Goal: Complete application form

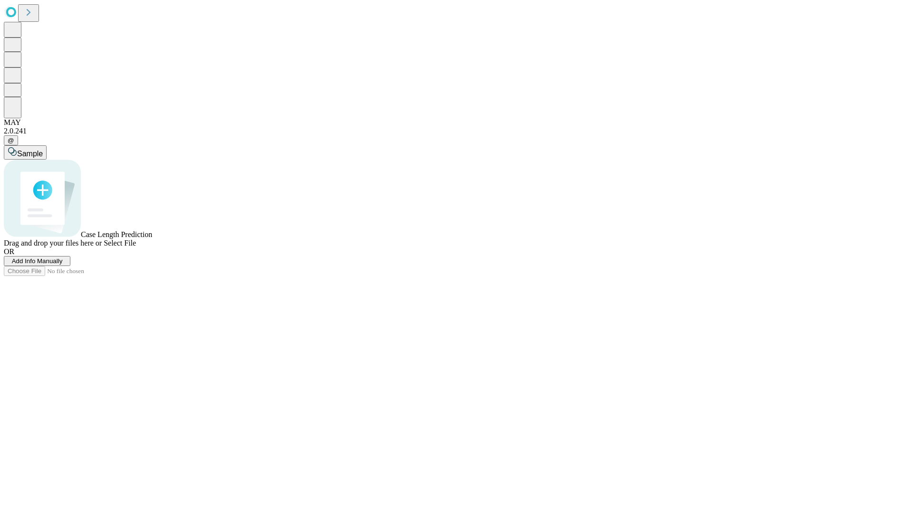
click at [63, 265] on span "Add Info Manually" at bounding box center [37, 261] width 51 height 7
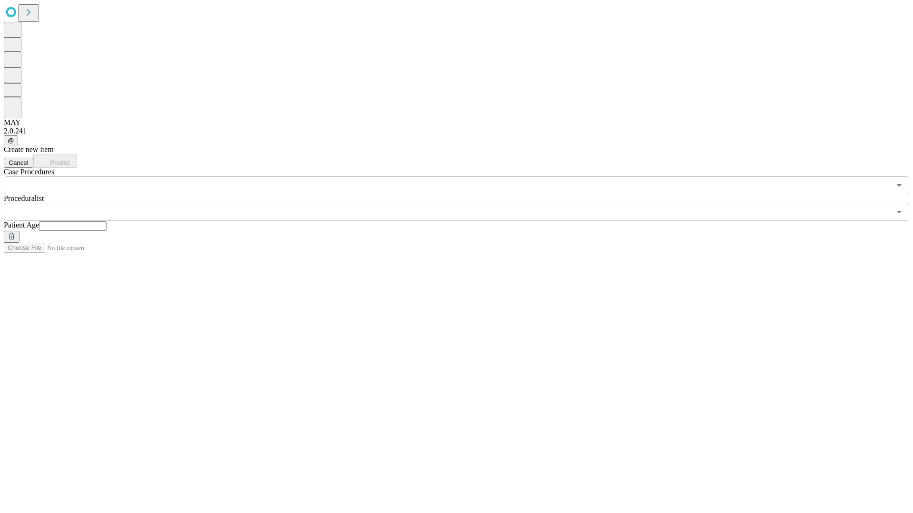
click at [106, 222] on input "text" at bounding box center [73, 227] width 68 height 10
type input "**"
click at [463, 203] on input "text" at bounding box center [447, 212] width 887 height 18
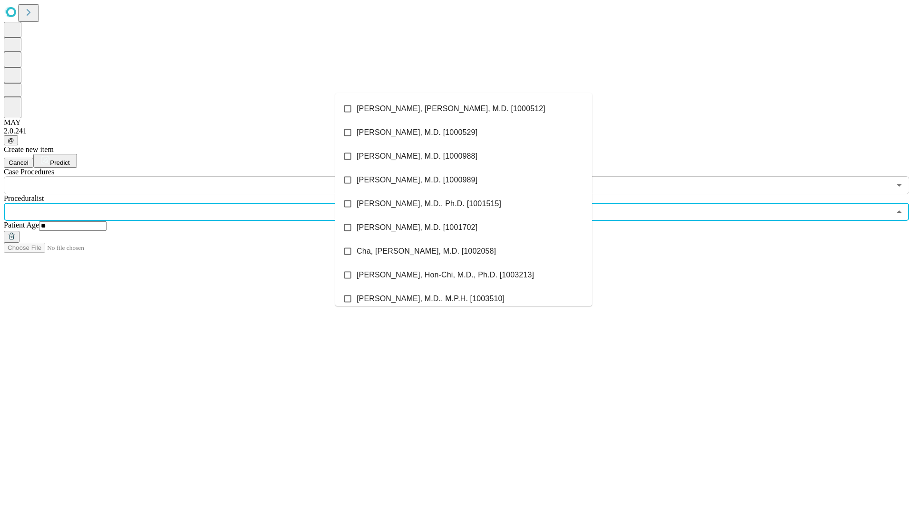
click at [464, 109] on li "[PERSON_NAME], [PERSON_NAME], M.D. [1000512]" at bounding box center [463, 109] width 257 height 24
click at [200, 176] on input "text" at bounding box center [447, 185] width 887 height 18
